Goal: Information Seeking & Learning: Check status

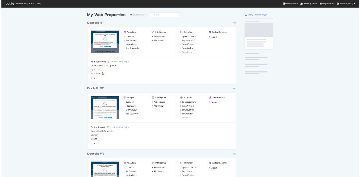
scroll to position [353, 711]
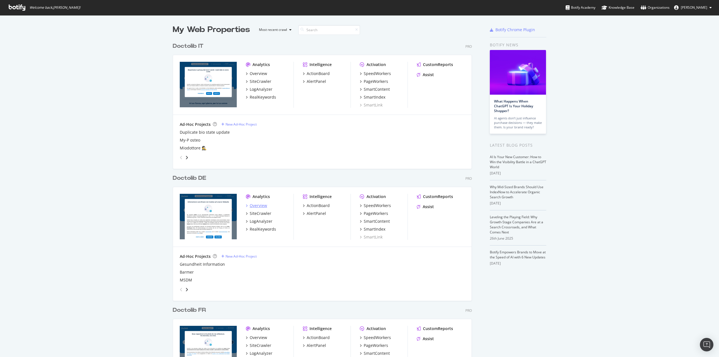
click at [256, 206] on div "Overview" at bounding box center [258, 206] width 17 height 6
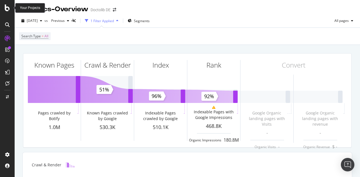
click at [10, 7] on div at bounding box center [7, 7] width 13 height 7
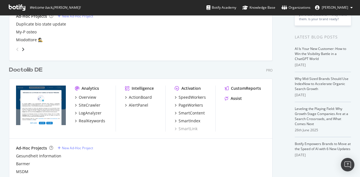
scroll to position [107, 0]
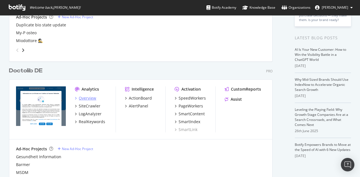
click at [92, 97] on div "Overview" at bounding box center [87, 98] width 17 height 6
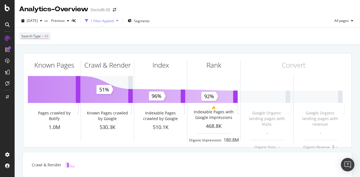
click at [153, 35] on div "Search Type = All" at bounding box center [187, 36] width 336 height 17
